Goal: Information Seeking & Learning: Find specific fact

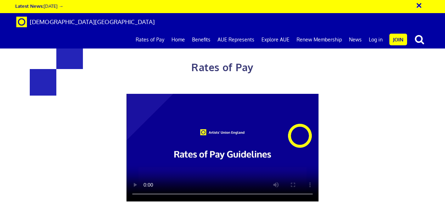
scroll to position [1240, 0]
click at [10, 75] on div "Rates of Pay This page is designed to help artists and their employers to deter…" at bounding box center [223, 174] width 456 height 335
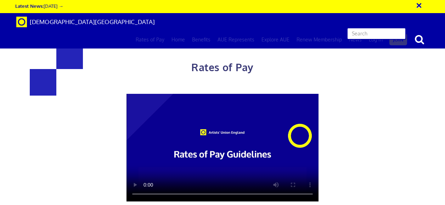
click at [400, 28] on input "text" at bounding box center [376, 34] width 59 height 12
type input "mural pay"
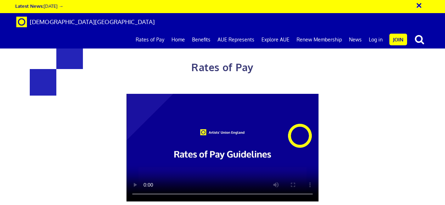
scroll to position [1523, 0]
